Goal: Task Accomplishment & Management: Manage account settings

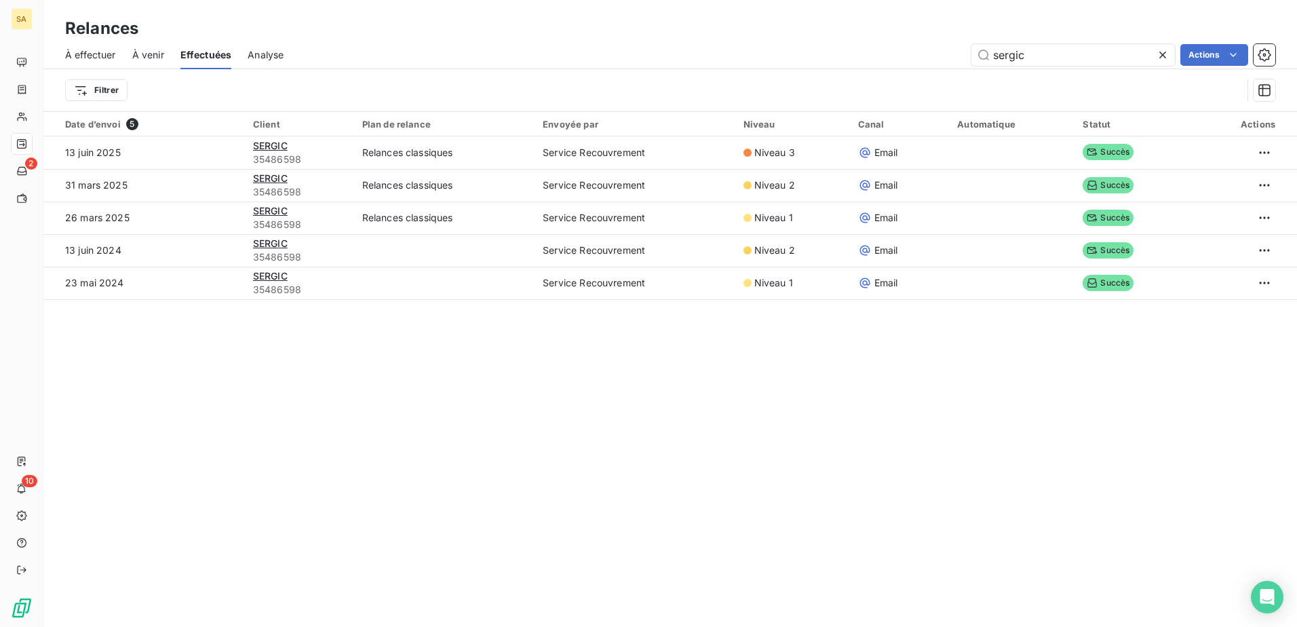
click at [1160, 47] on div at bounding box center [1165, 55] width 19 height 22
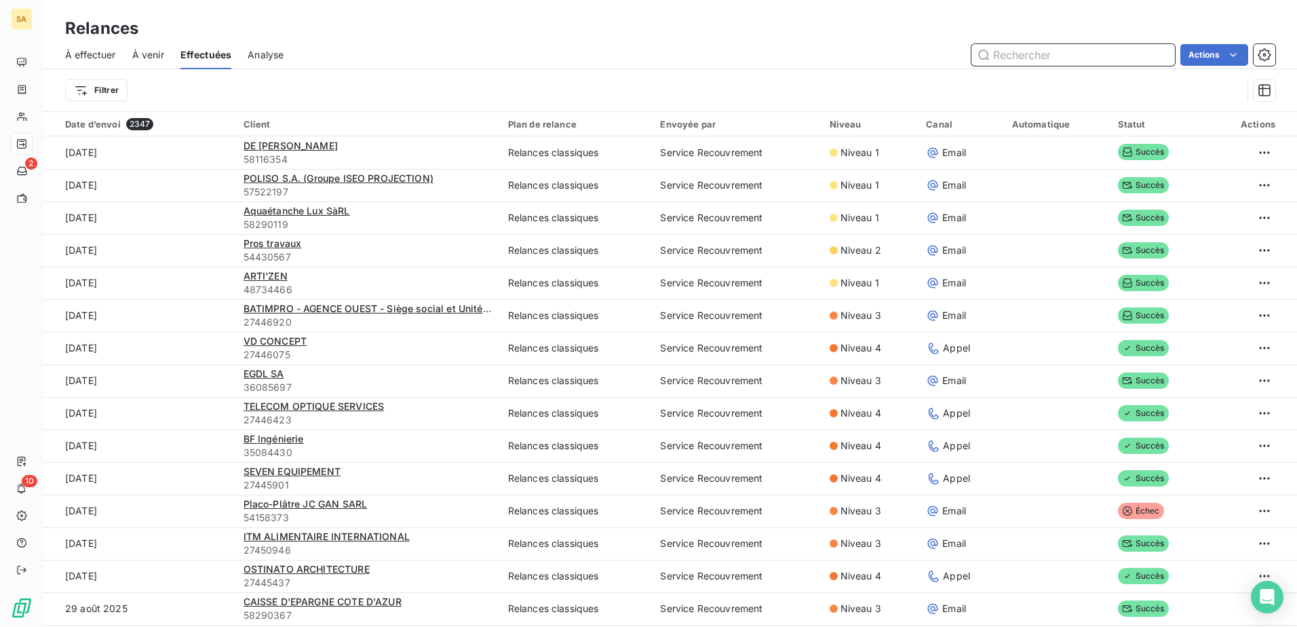
click at [1138, 55] on input "text" at bounding box center [1072, 55] width 203 height 22
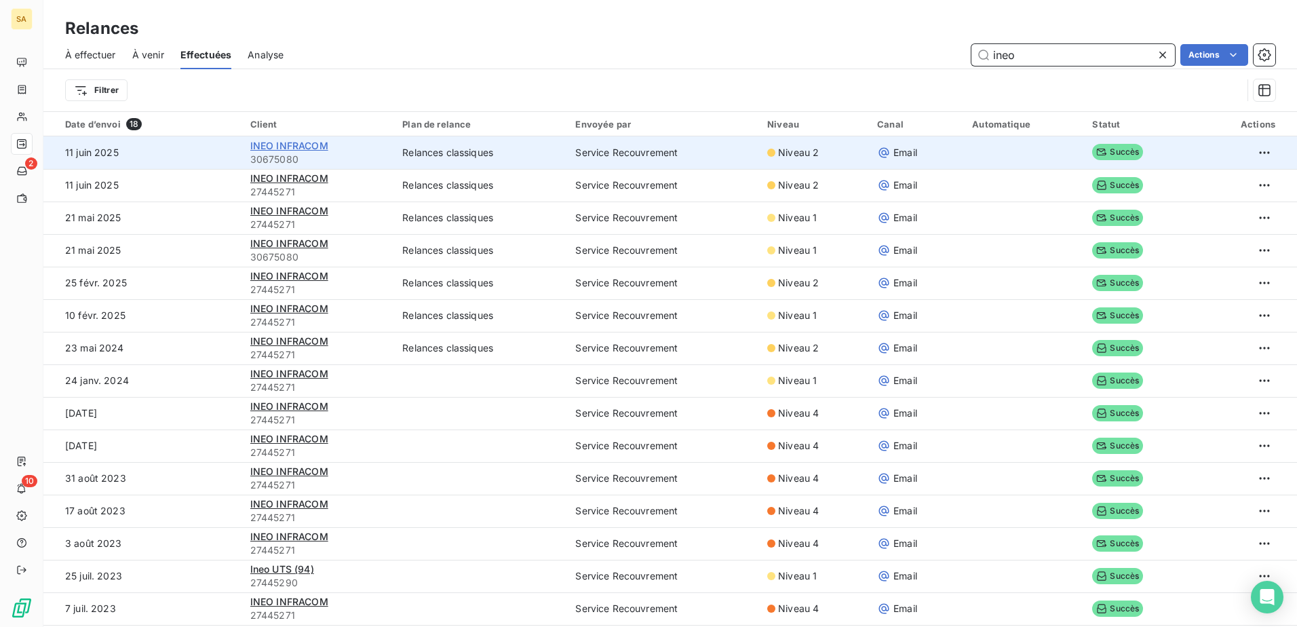
type input "ineo"
click at [265, 144] on span "INEO INFRACOM" at bounding box center [289, 146] width 78 height 12
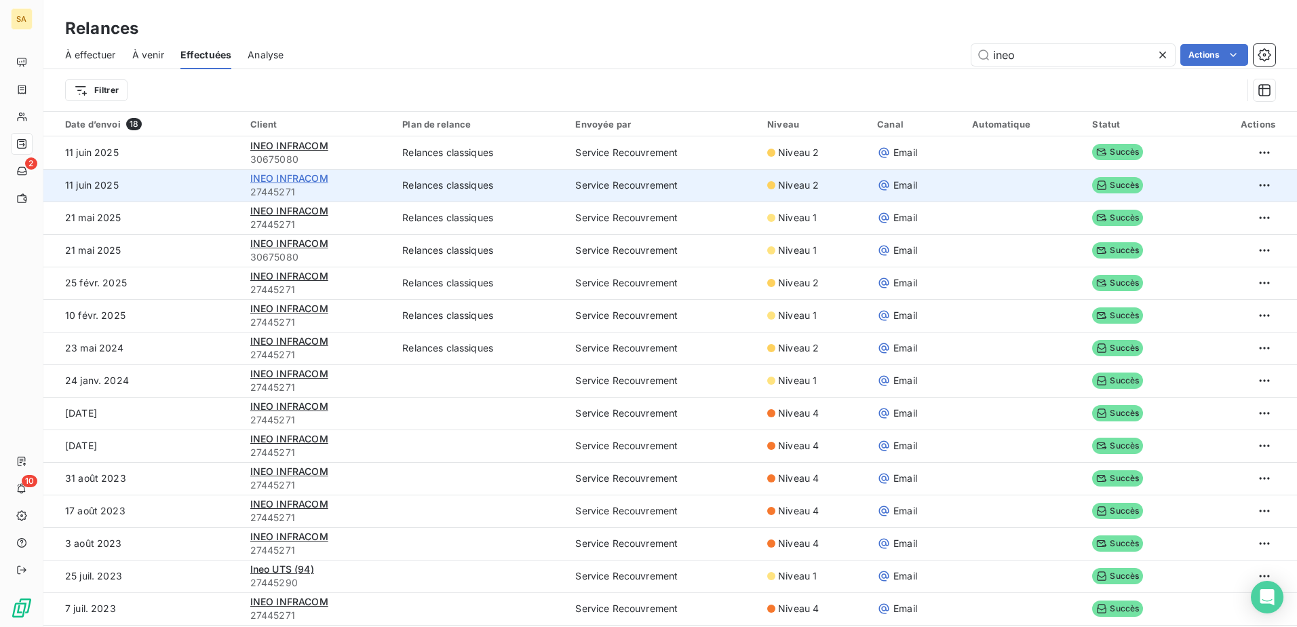
click at [250, 176] on span "INEO INFRACOM" at bounding box center [289, 178] width 78 height 12
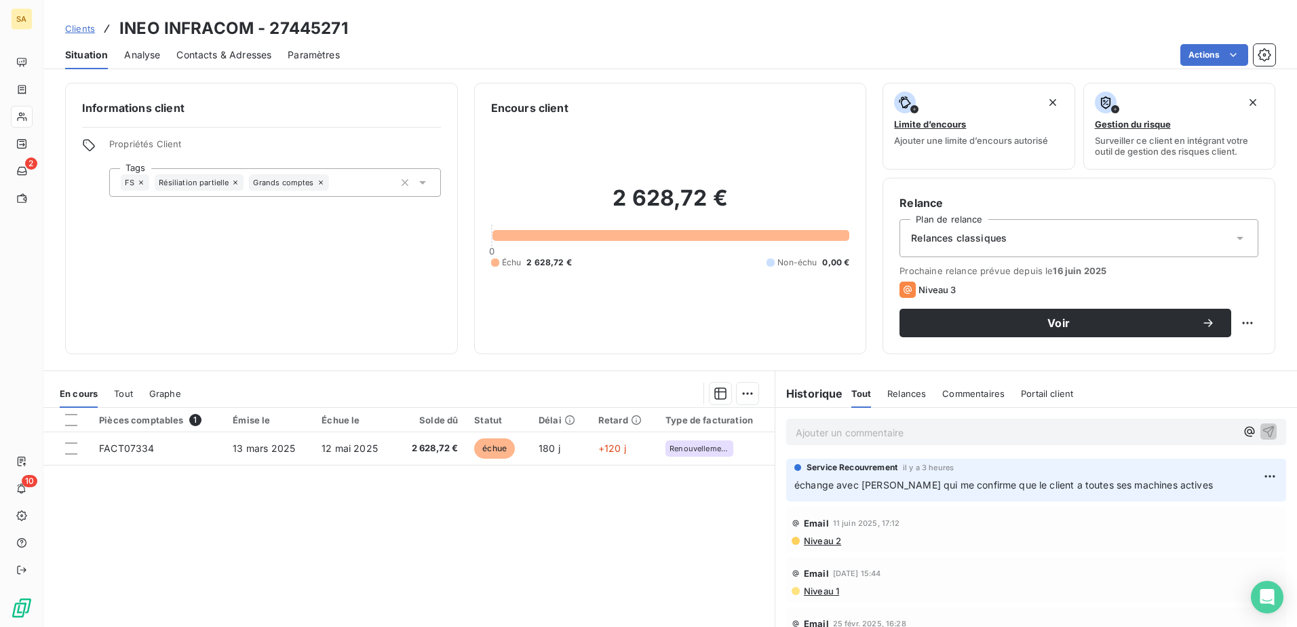
click at [890, 435] on p "Ajouter un commentaire ﻿" at bounding box center [1015, 432] width 440 height 17
click at [958, 431] on p "Ajouter un commentaire ﻿" at bounding box center [1015, 432] width 440 height 17
click at [1080, 427] on p "Ajouter un commentaire ﻿" at bounding box center [1015, 432] width 440 height 17
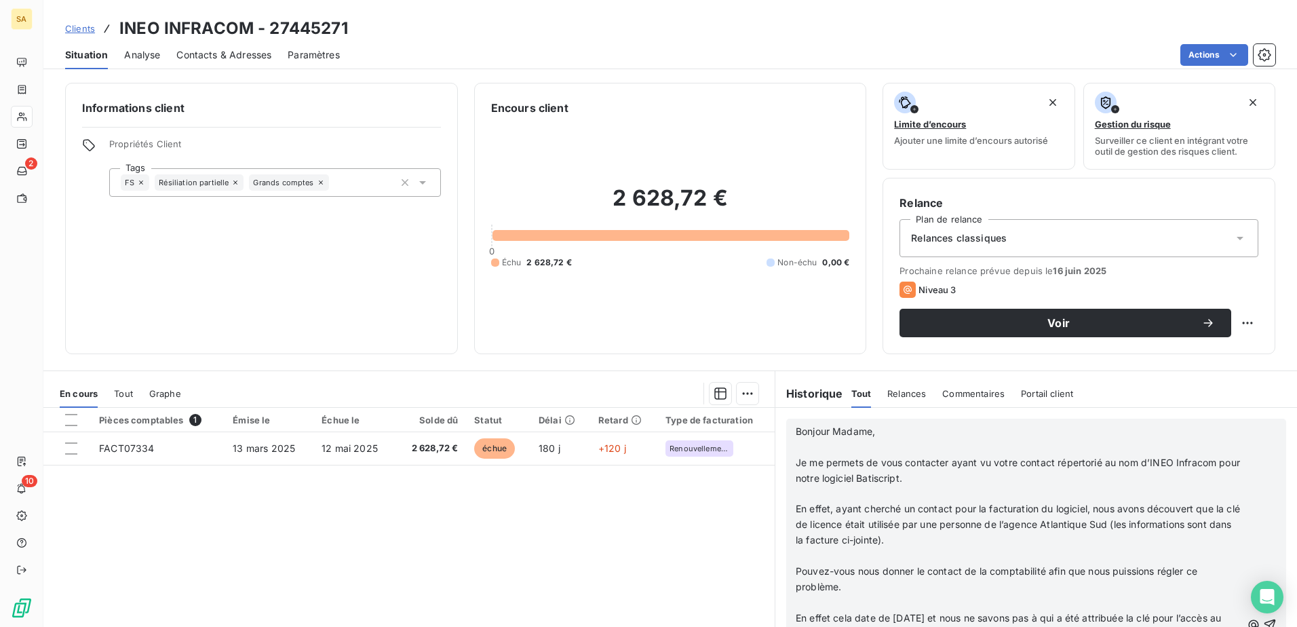
scroll to position [949, 0]
click at [888, 428] on p "Bonjour Madame," at bounding box center [1018, 432] width 446 height 16
click at [795, 428] on span "Bonjour Madame," at bounding box center [834, 431] width 79 height 12
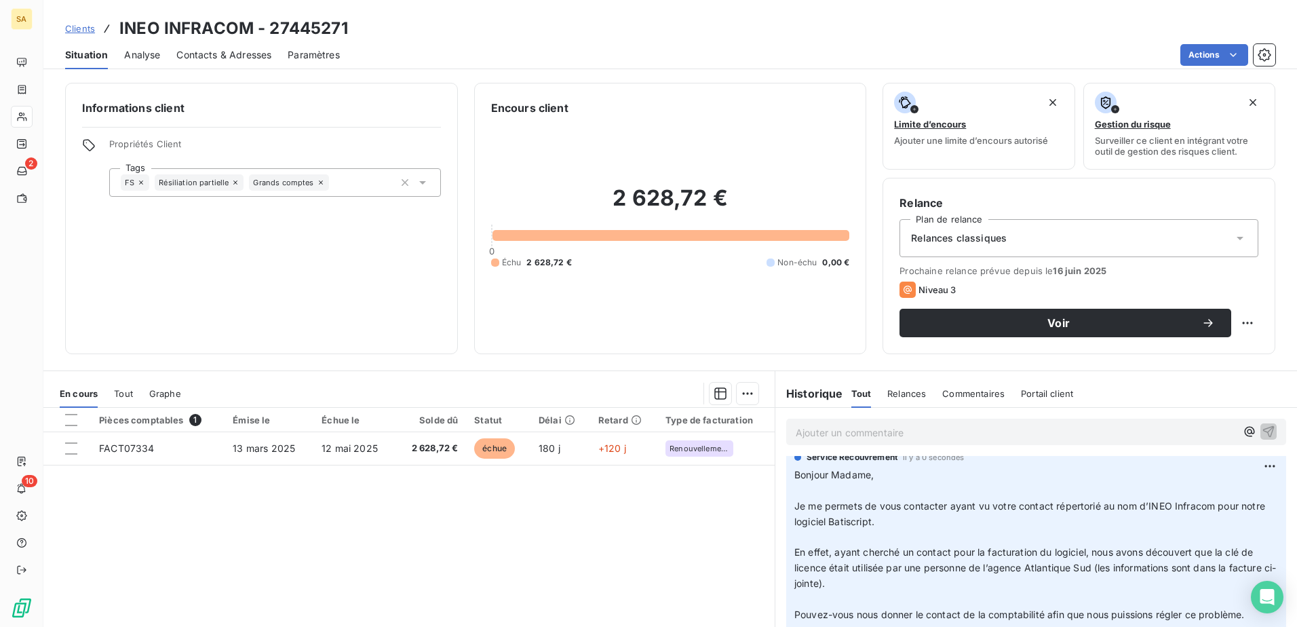
scroll to position [0, 0]
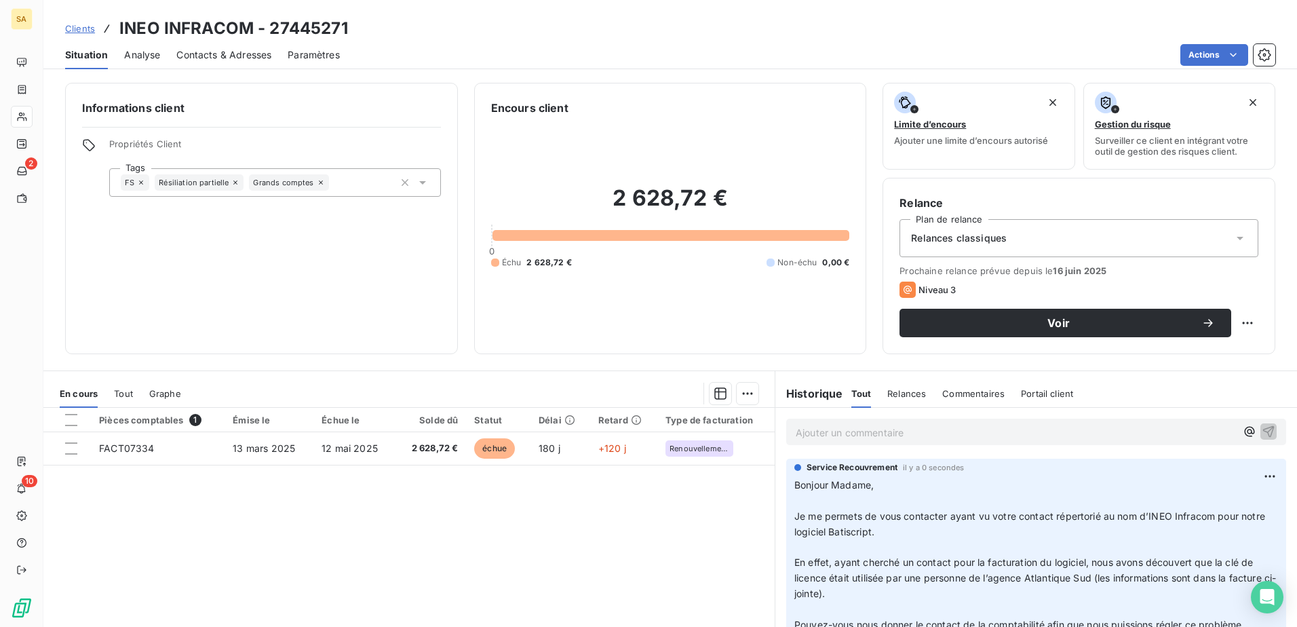
click at [966, 428] on p "Ajouter un commentaire ﻿" at bounding box center [1015, 432] width 440 height 17
click at [1261, 425] on icon "button" at bounding box center [1268, 431] width 14 height 14
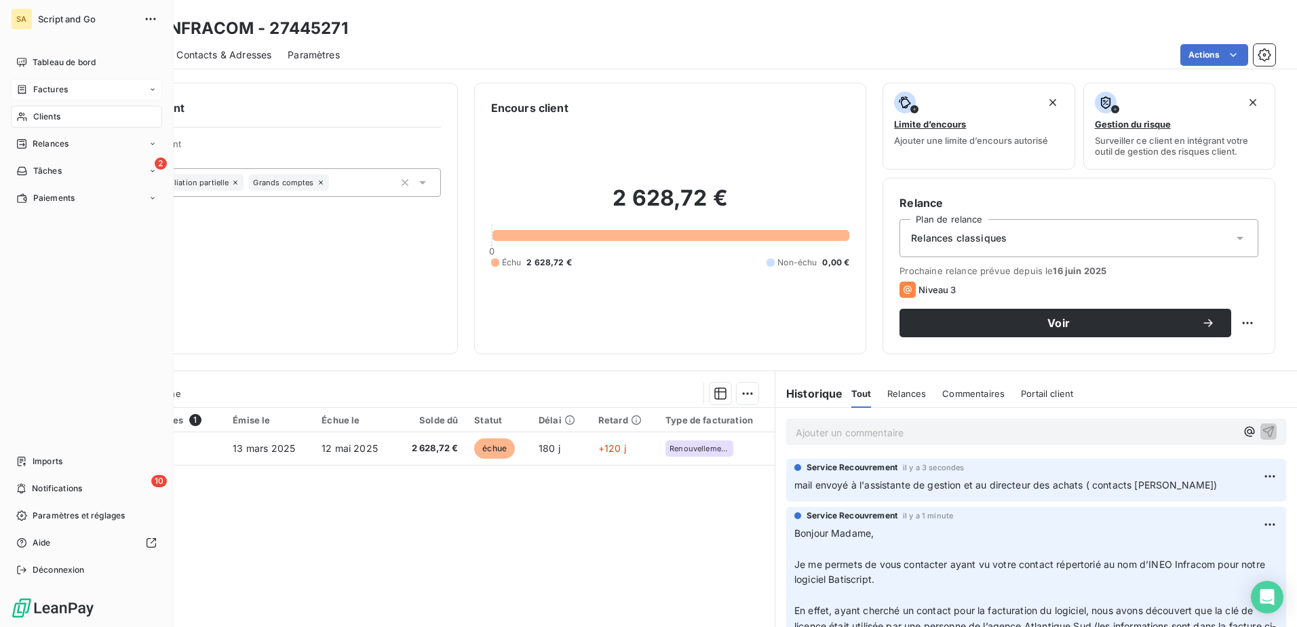
click at [33, 95] on span "Factures" at bounding box center [50, 89] width 35 height 12
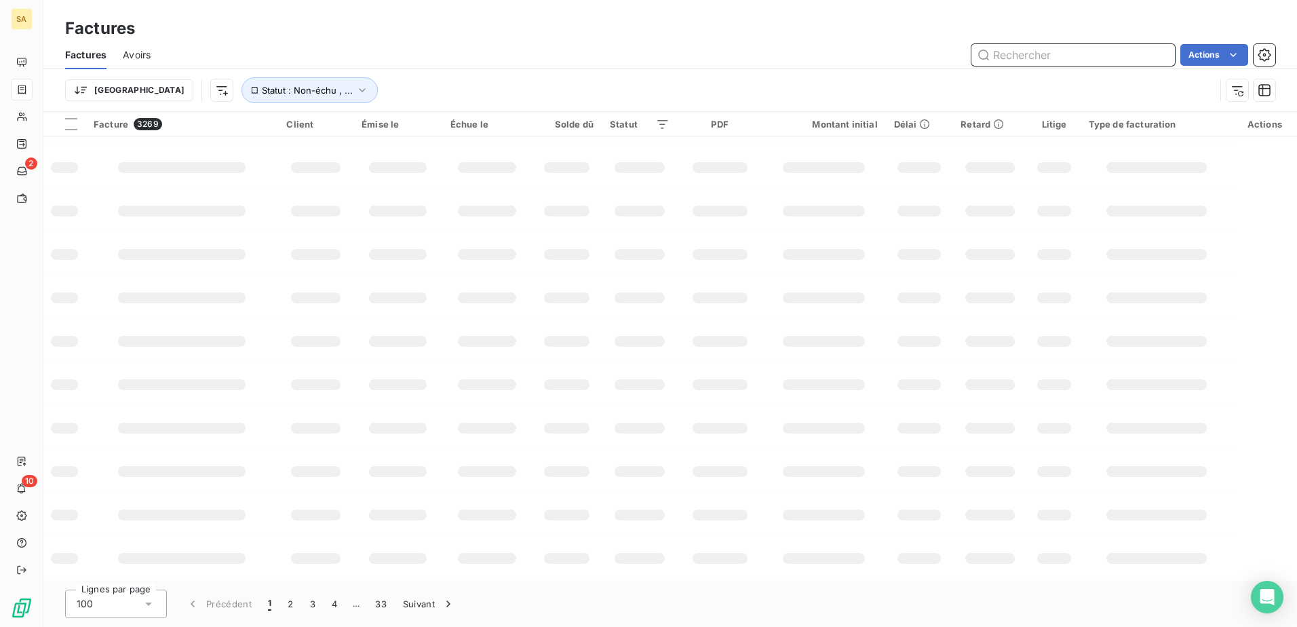
scroll to position [208, 0]
